Goal: Find specific page/section: Find specific page/section

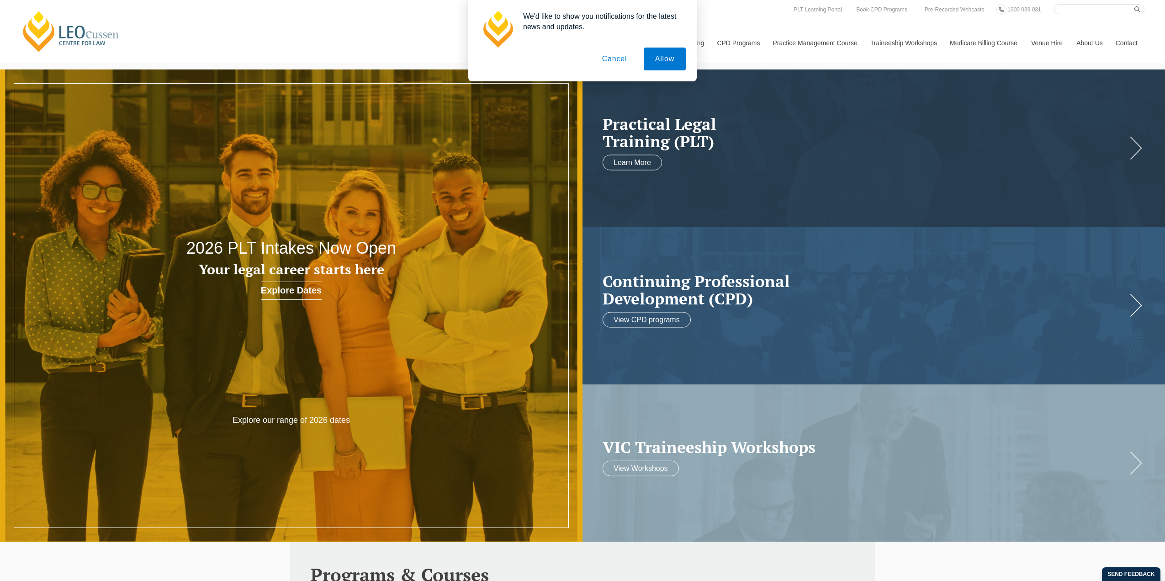
click at [616, 56] on button "Cancel" at bounding box center [615, 59] width 48 height 23
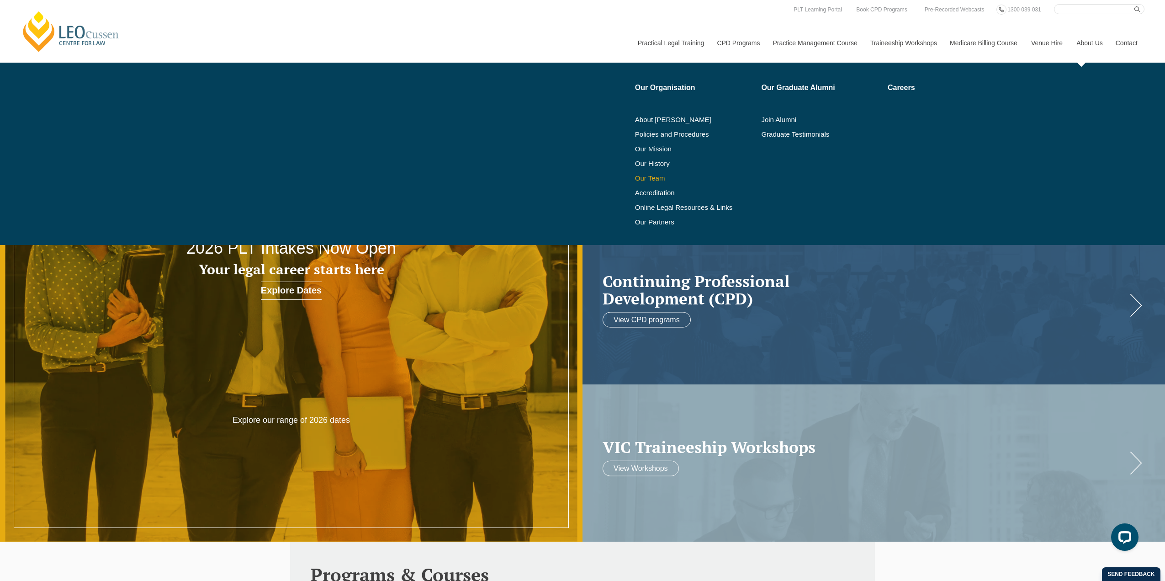
click at [665, 176] on link "Our Team" at bounding box center [695, 178] width 120 height 7
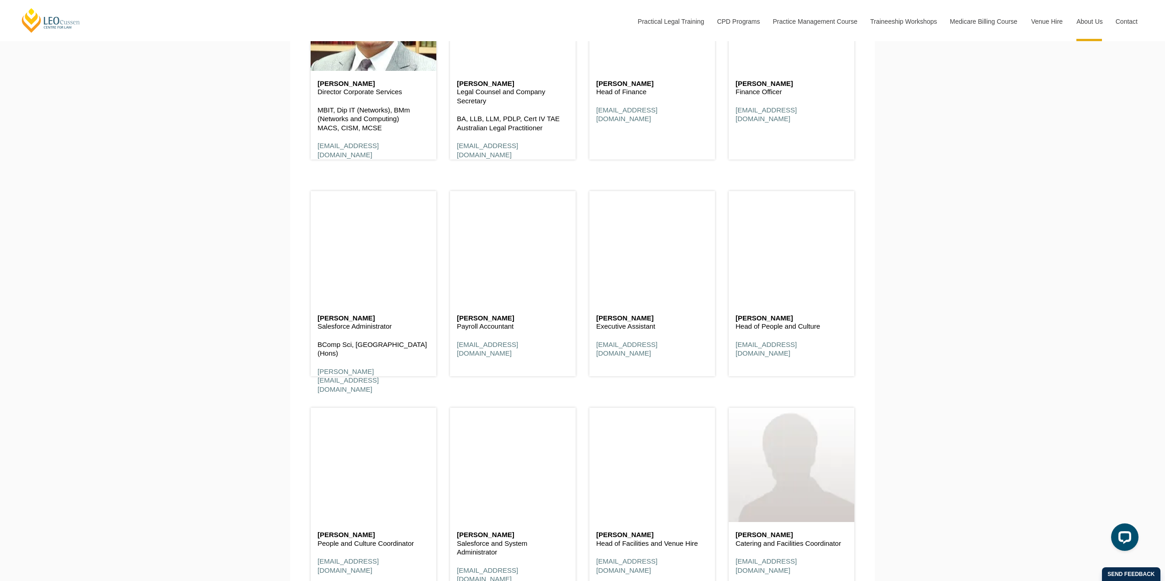
scroll to position [4936, 0]
